Goal: Transaction & Acquisition: Purchase product/service

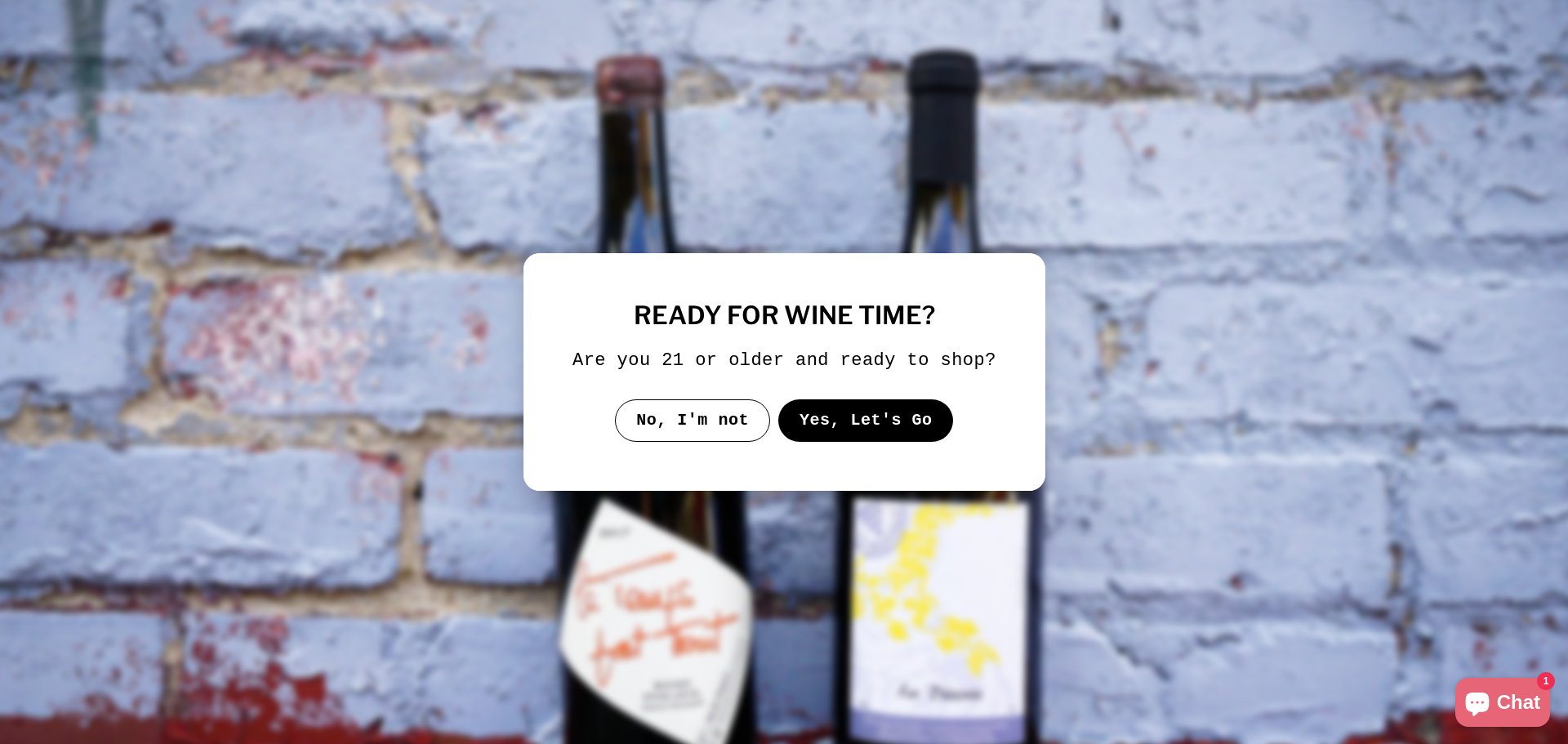
click at [884, 423] on button "Yes, Let's Go" at bounding box center [865, 420] width 175 height 42
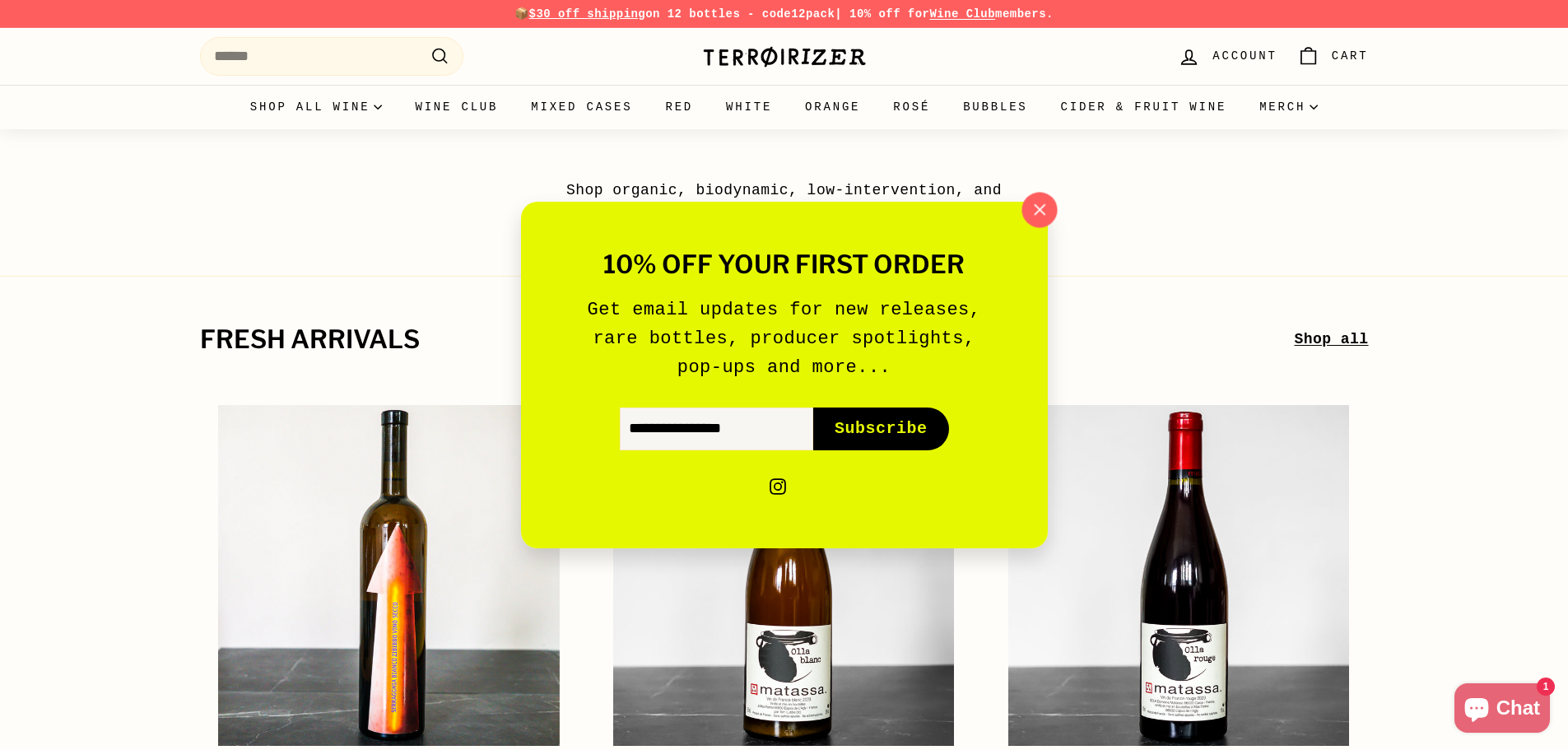
click at [1040, 207] on icon "button" at bounding box center [1038, 210] width 25 height 25
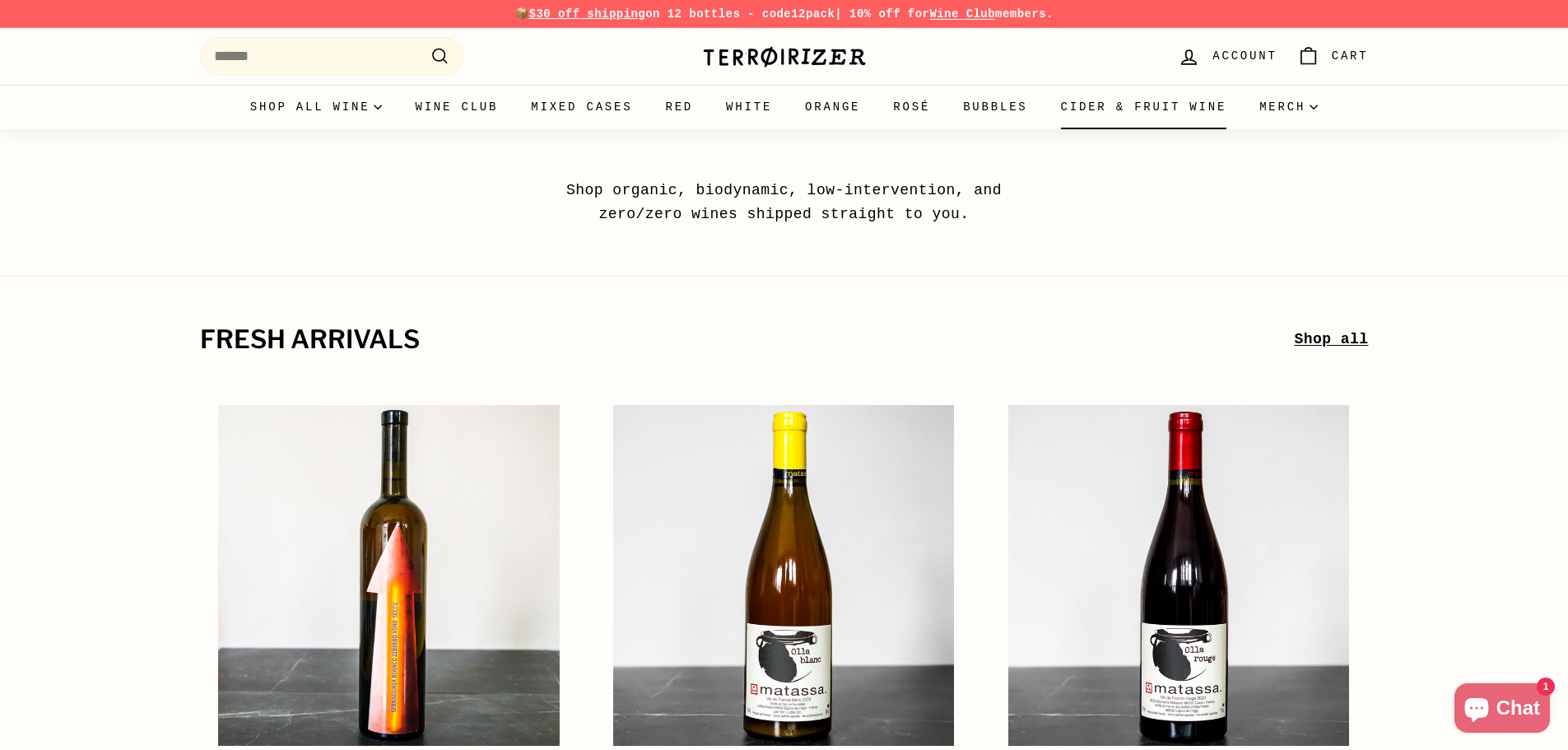
click at [1065, 122] on link "Cider & Fruit Wine" at bounding box center [1144, 106] width 199 height 44
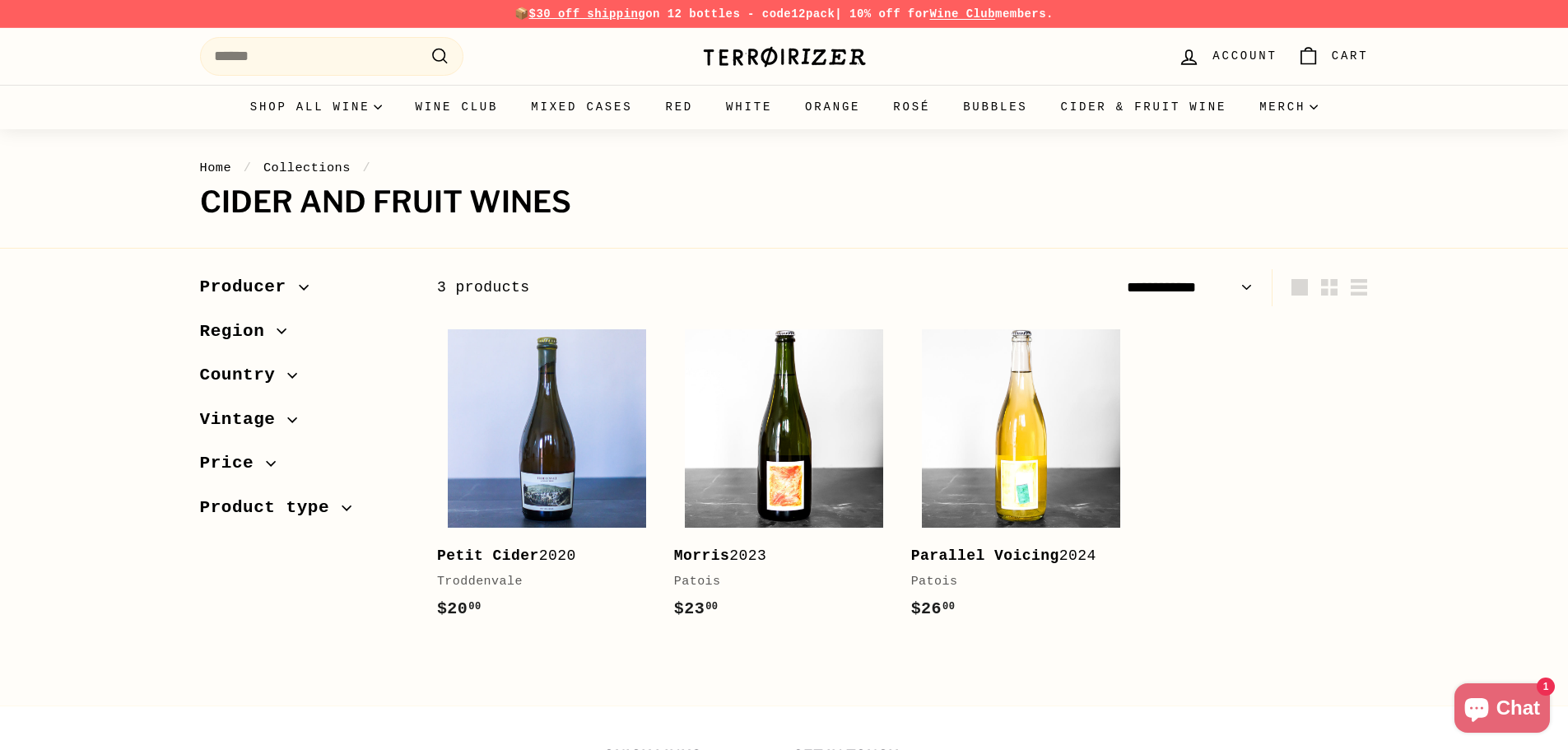
select select "**********"
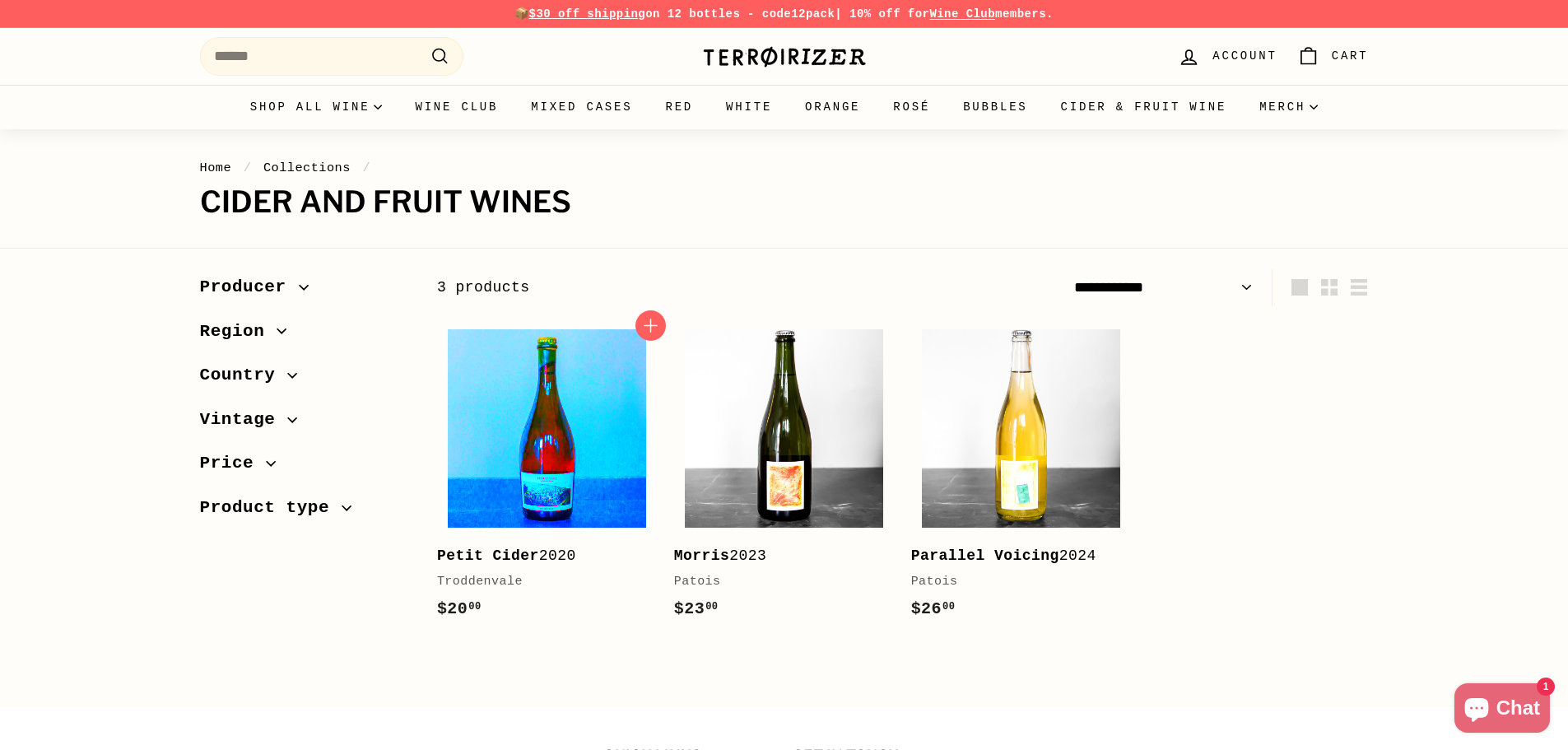
click at [561, 465] on img at bounding box center [546, 428] width 198 height 198
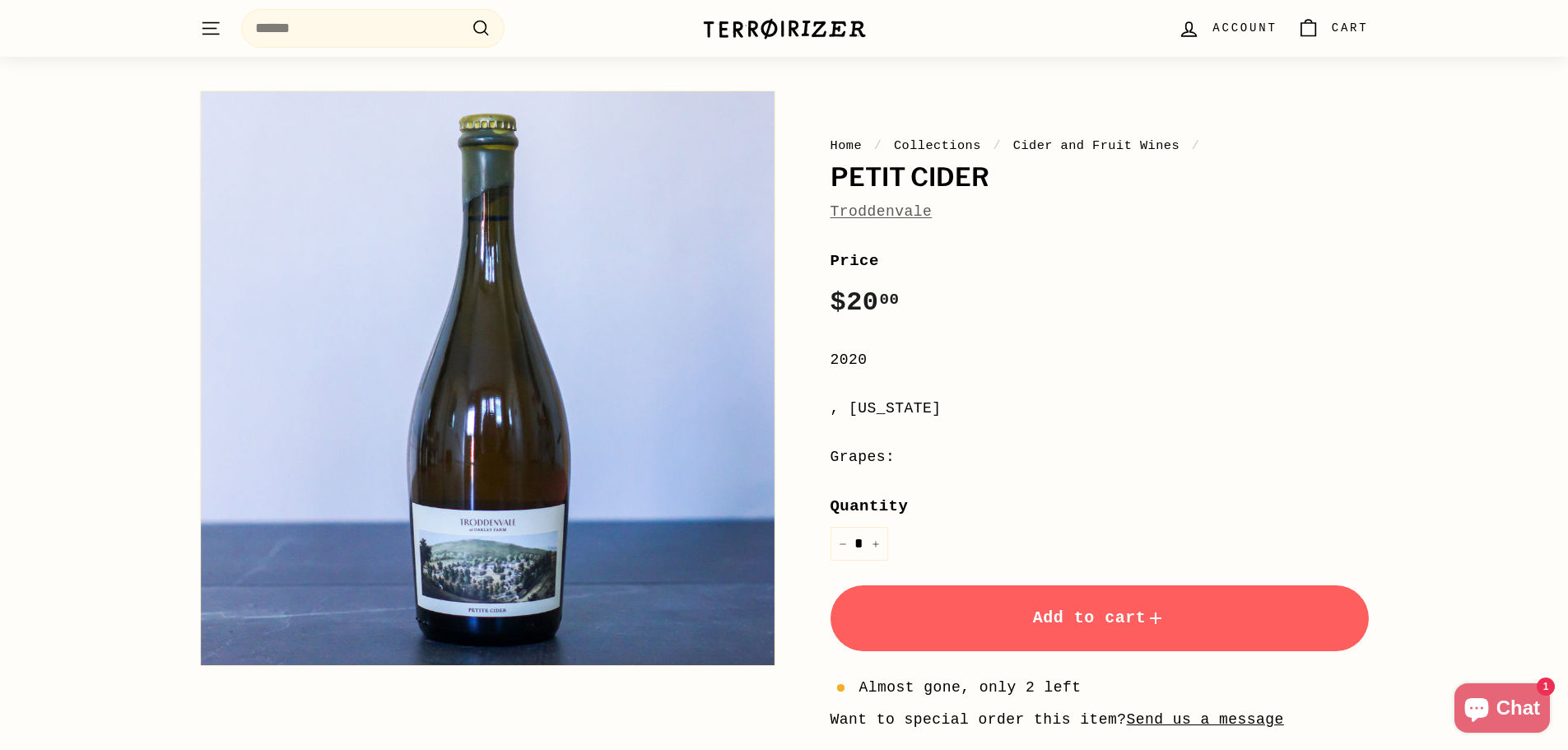
scroll to position [63, 0]
